Goal: Transaction & Acquisition: Register for event/course

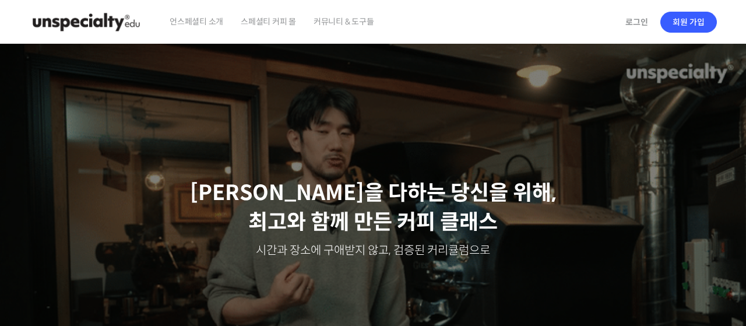
click at [273, 27] on span "스페셜티 커피 몰" at bounding box center [268, 21] width 55 height 44
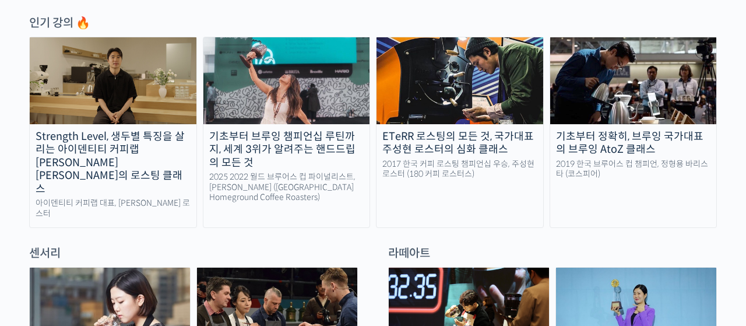
scroll to position [616, 0]
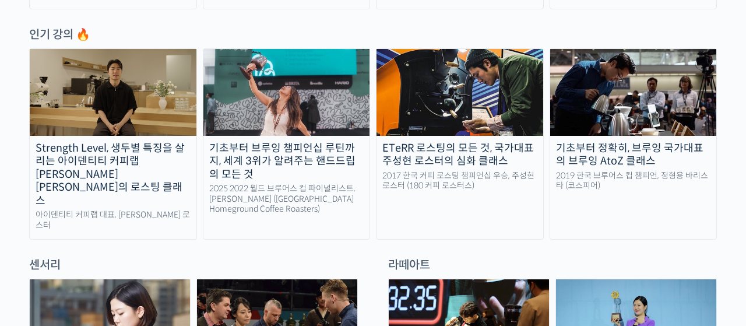
click at [157, 91] on img at bounding box center [113, 92] width 167 height 86
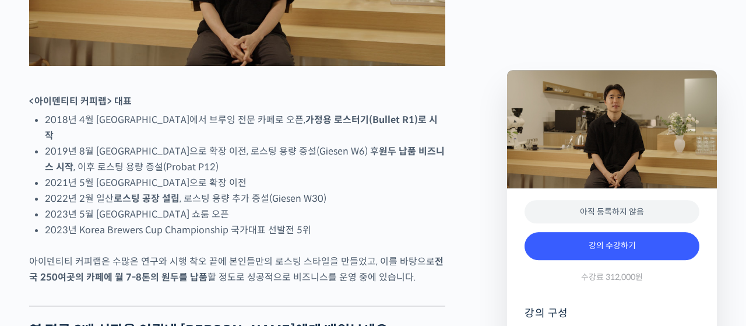
scroll to position [681, 0]
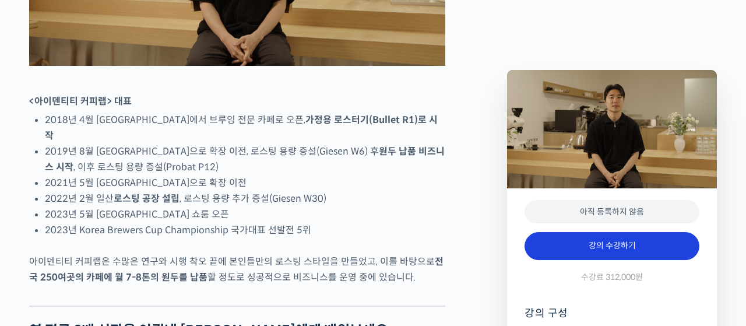
click at [578, 251] on link "강의 수강하기" at bounding box center [612, 246] width 175 height 28
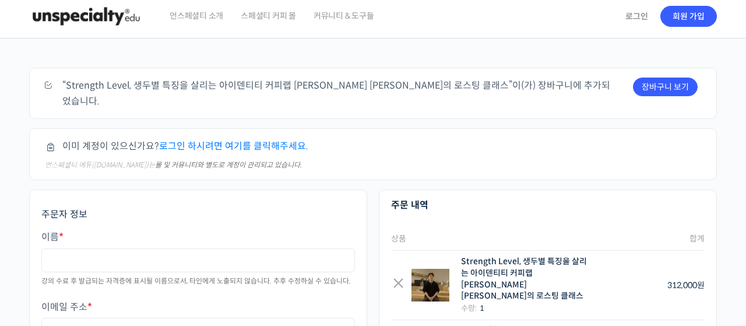
click at [266, 140] on link "로그인 하시려면 여기를 클릭해주세요." at bounding box center [233, 146] width 149 height 12
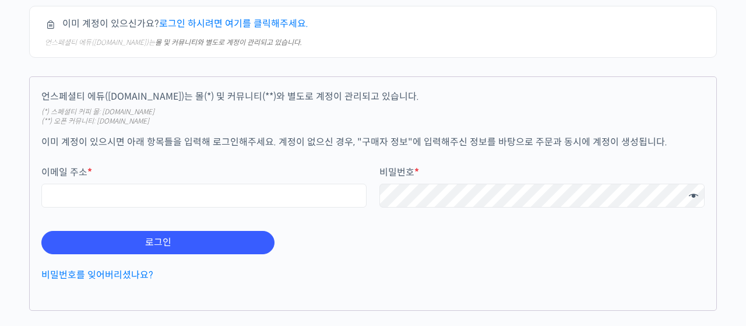
scroll to position [135, 0]
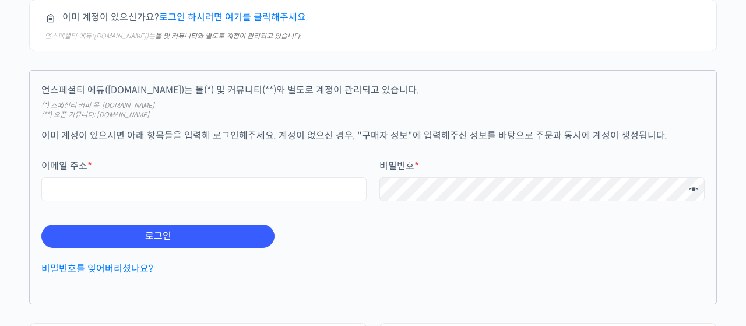
click at [262, 187] on p "이메일 주소 *" at bounding box center [203, 181] width 325 height 44
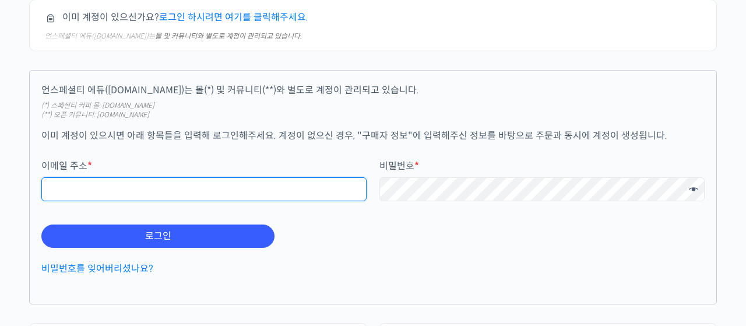
click at [263, 180] on input "이메일 주소 *" at bounding box center [203, 189] width 325 height 24
type input "ㅗ"
type input "ㅈ"
click at [263, 180] on input "hwo" at bounding box center [203, 189] width 325 height 24
type input "[EMAIL_ADDRESS][DOMAIN_NAME]"
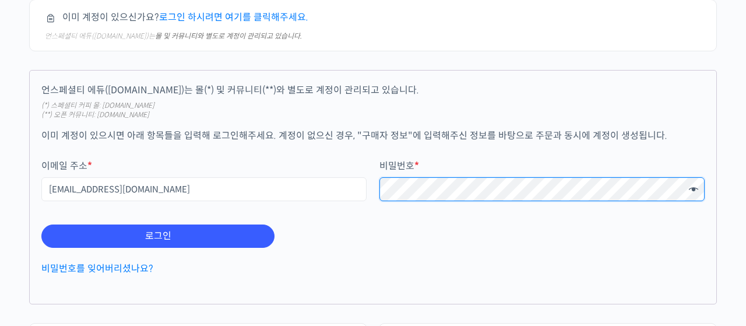
click at [41, 224] on button "로그인" at bounding box center [157, 235] width 233 height 23
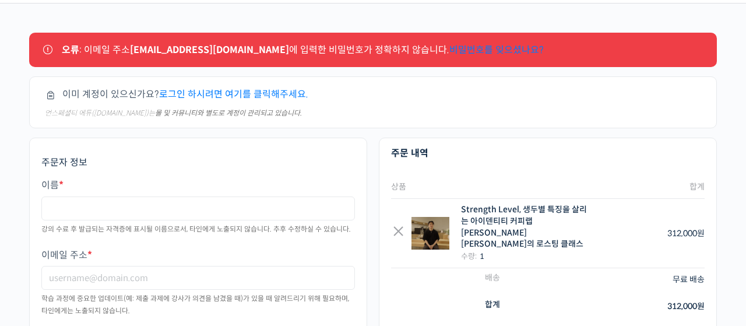
scroll to position [54, 0]
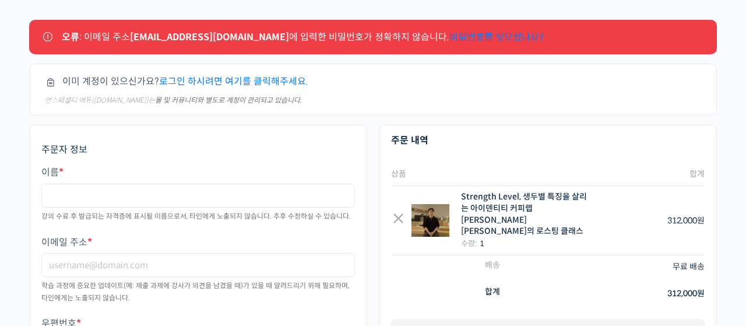
click at [268, 83] on link "로그인 하시려면 여기를 클릭해주세요." at bounding box center [233, 81] width 149 height 12
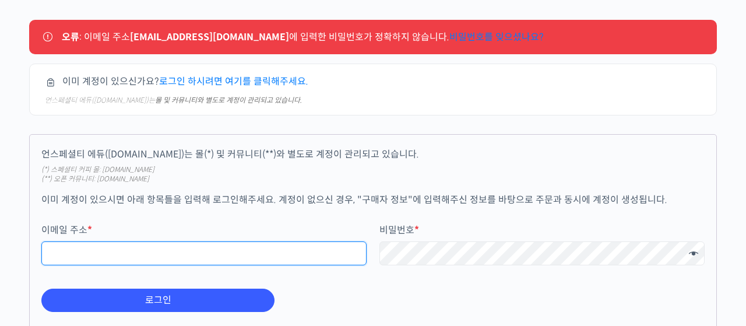
click at [216, 252] on input "이메일 주소 *" at bounding box center [203, 253] width 325 height 24
type input "hwoong@kakao.com"
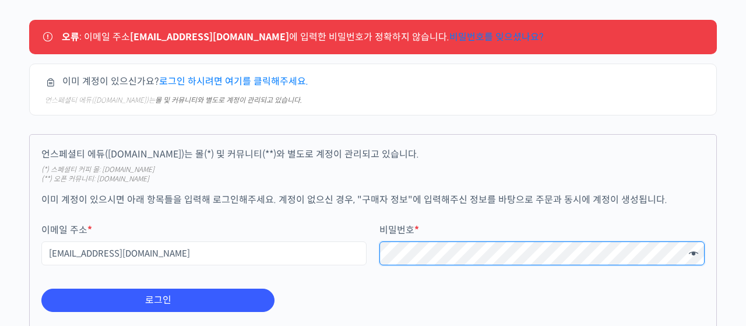
click at [41, 289] on button "로그인" at bounding box center [157, 300] width 233 height 23
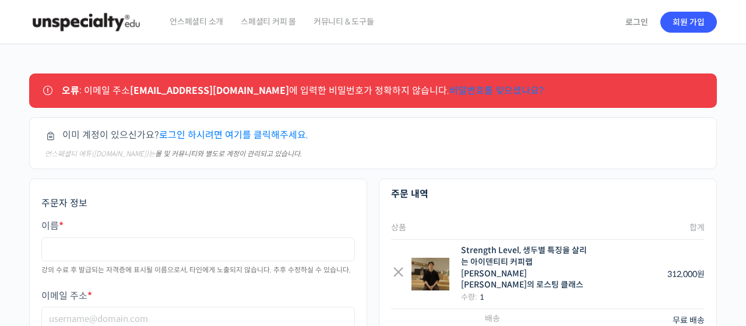
click at [240, 153] on strong "몰 및 커뮤니티와 별도로 계정이 관리되고 있습니다." at bounding box center [228, 153] width 147 height 9
click at [238, 136] on link "로그인 하시려면 여기를 클릭해주세요." at bounding box center [233, 135] width 149 height 12
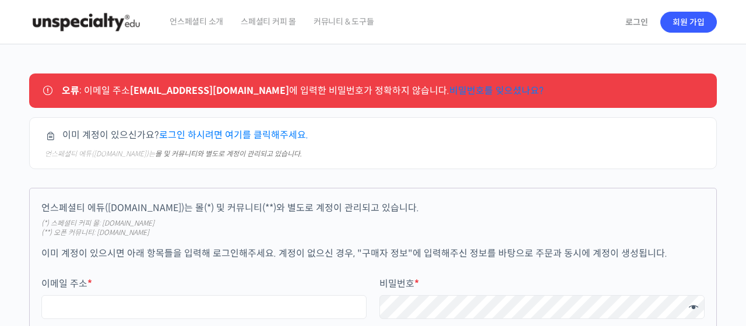
click at [188, 290] on p "이메일 주소 *" at bounding box center [203, 299] width 325 height 44
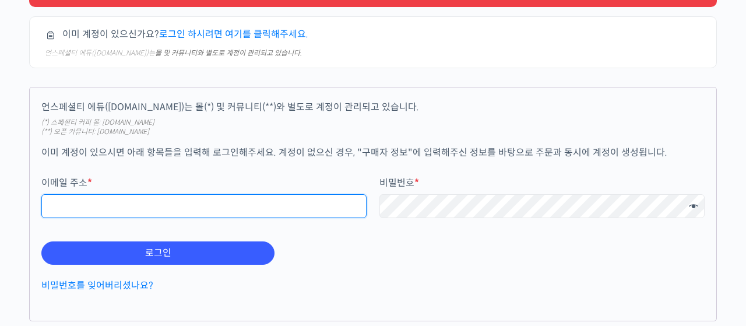
click at [219, 206] on input "이메일 주소 *" at bounding box center [203, 206] width 325 height 24
type input "hanw6615@gmail.com"
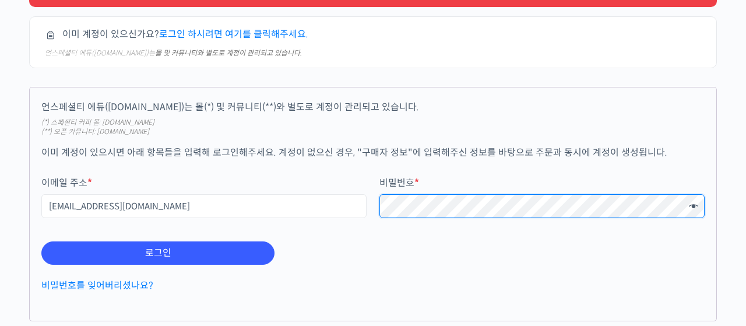
click at [41, 241] on button "로그인" at bounding box center [157, 252] width 233 height 23
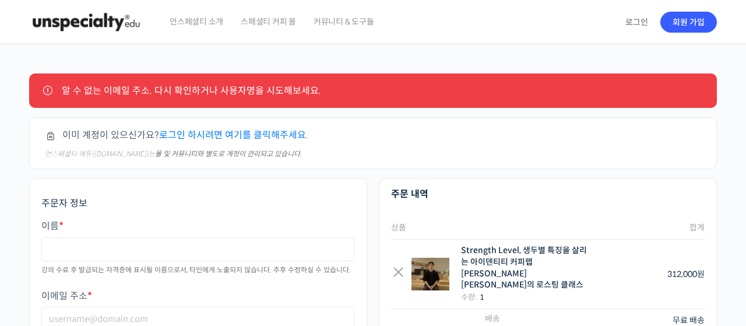
click at [236, 131] on link "로그인 하시려면 여기를 클릭해주세요." at bounding box center [233, 135] width 149 height 12
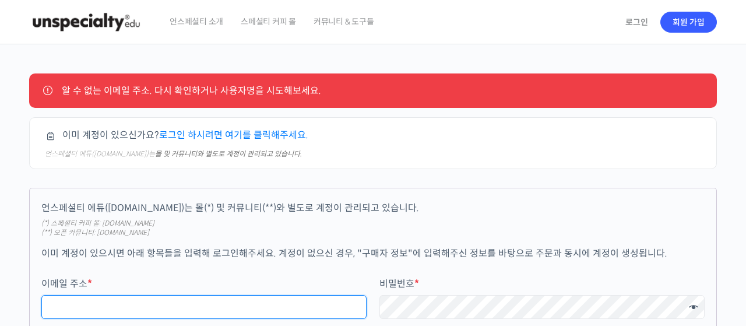
click at [248, 297] on input "이메일 주소 *" at bounding box center [203, 307] width 325 height 24
type input "hwoong@kakao,com"
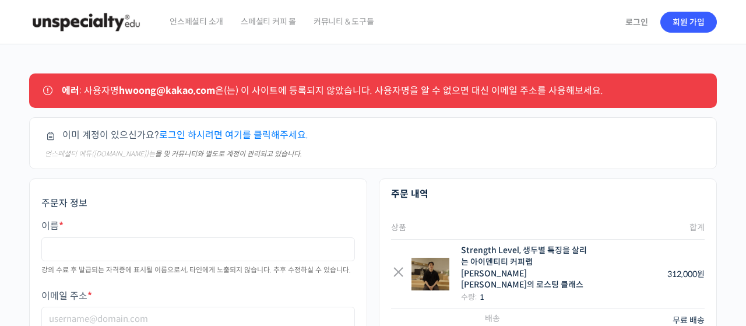
click at [224, 138] on link "로그인 하시려면 여기를 클릭해주세요." at bounding box center [233, 135] width 149 height 12
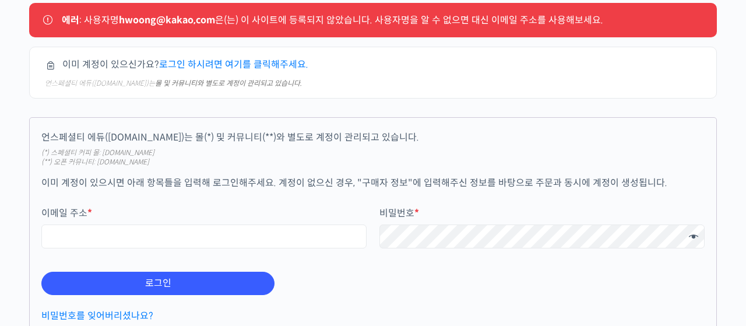
scroll to position [71, 0]
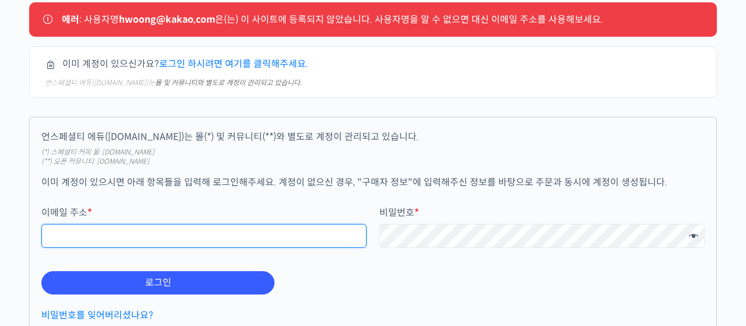
click at [261, 231] on input "이메일 주소 *" at bounding box center [203, 236] width 325 height 24
type input "hwoong@kakao."
